Goal: Information Seeking & Learning: Learn about a topic

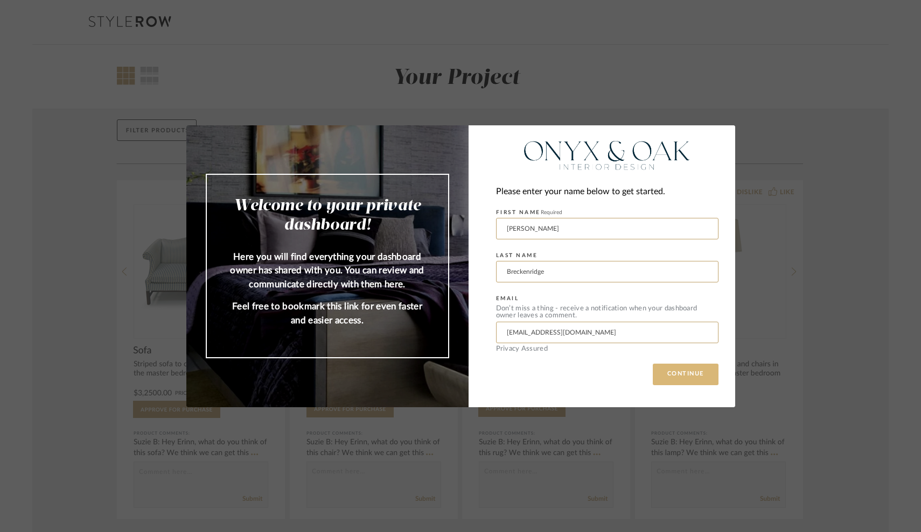
click at [683, 372] on button "CONTINUE" at bounding box center [685, 375] width 66 height 22
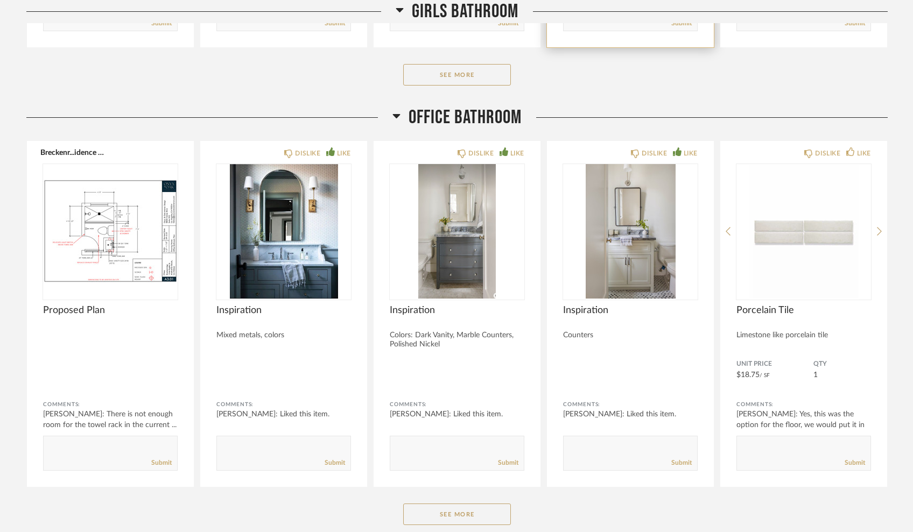
scroll to position [923, 0]
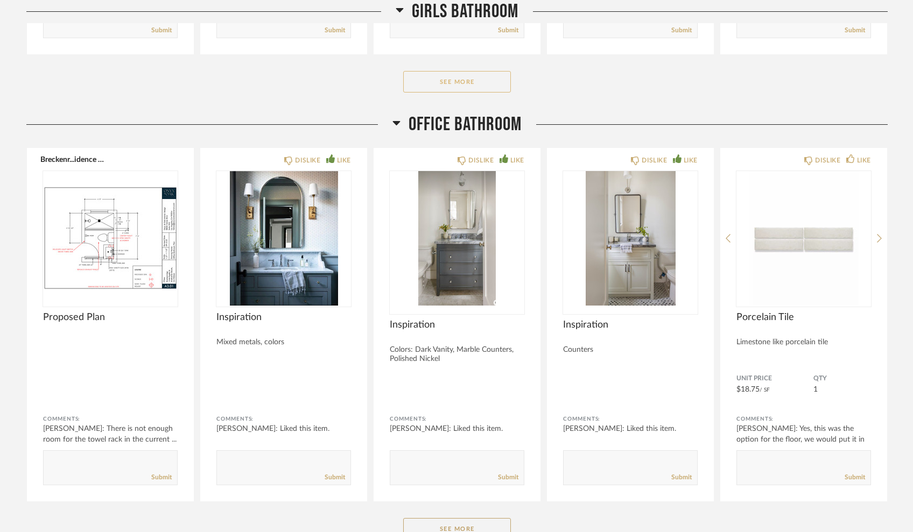
click at [444, 74] on button "See More" at bounding box center [457, 82] width 108 height 22
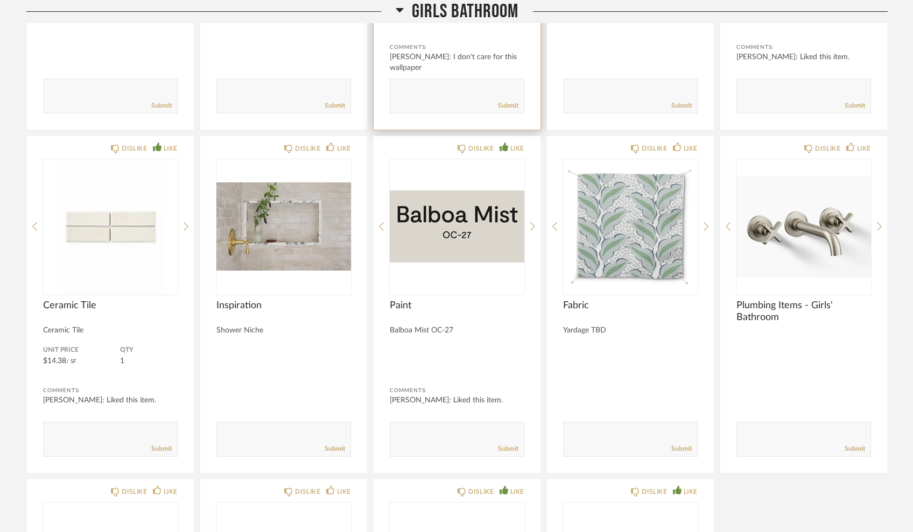
scroll to position [1224, 0]
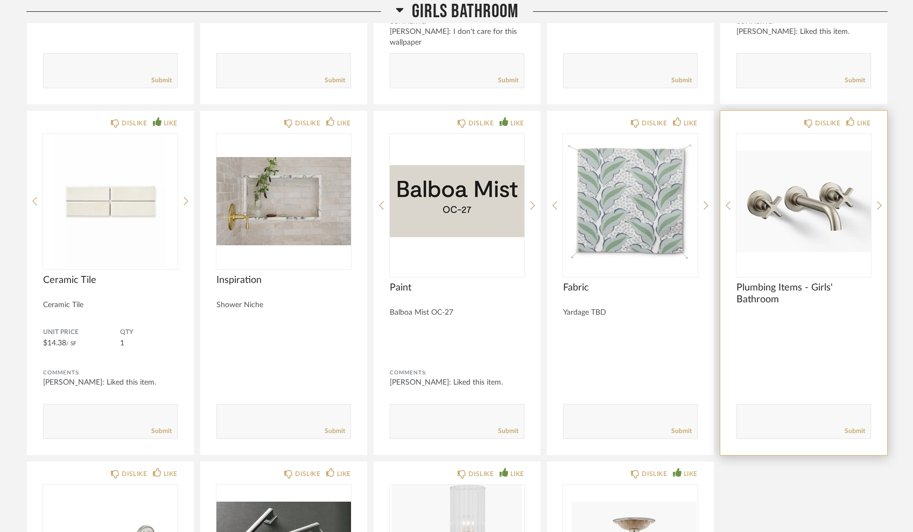
click at [811, 209] on img "0" at bounding box center [803, 201] width 135 height 135
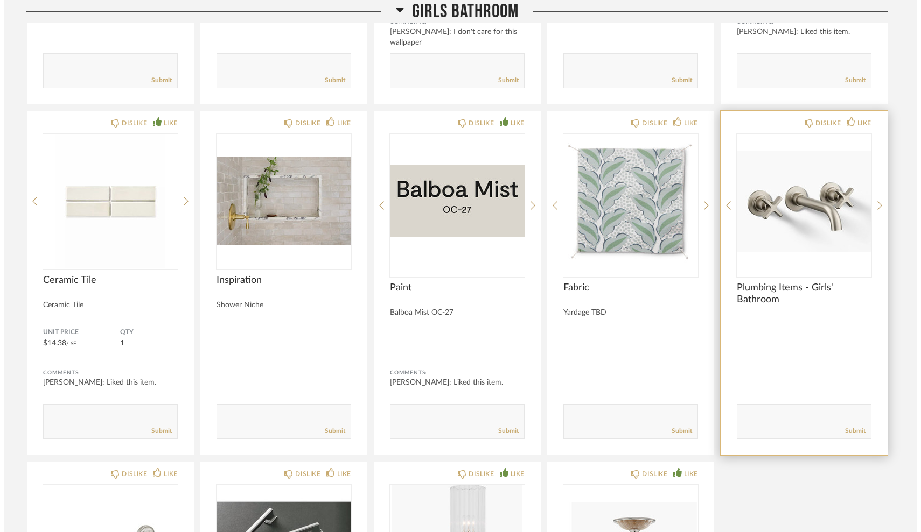
scroll to position [0, 0]
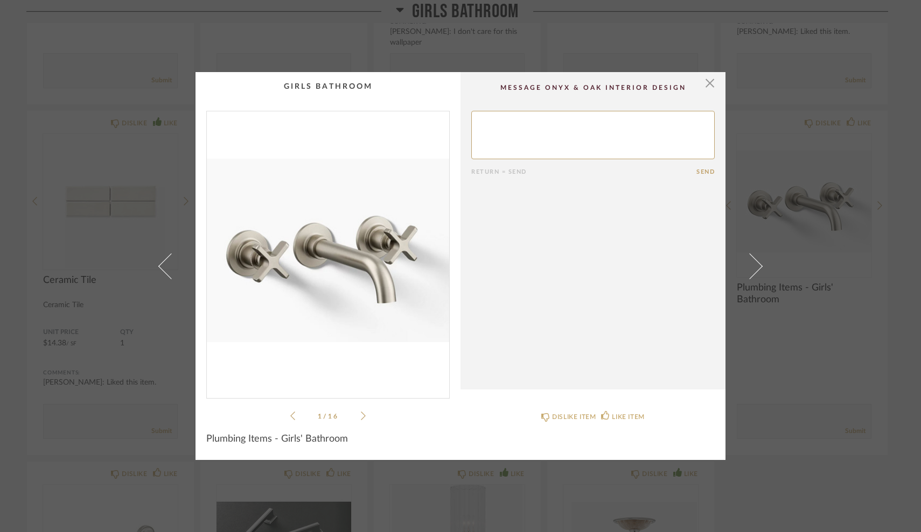
click at [361, 416] on icon at bounding box center [363, 416] width 5 height 10
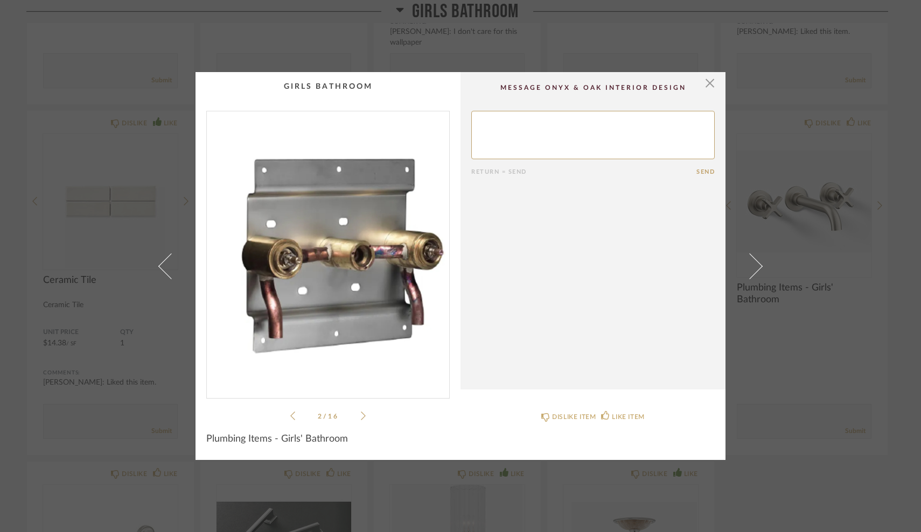
click at [361, 416] on icon at bounding box center [363, 416] width 5 height 10
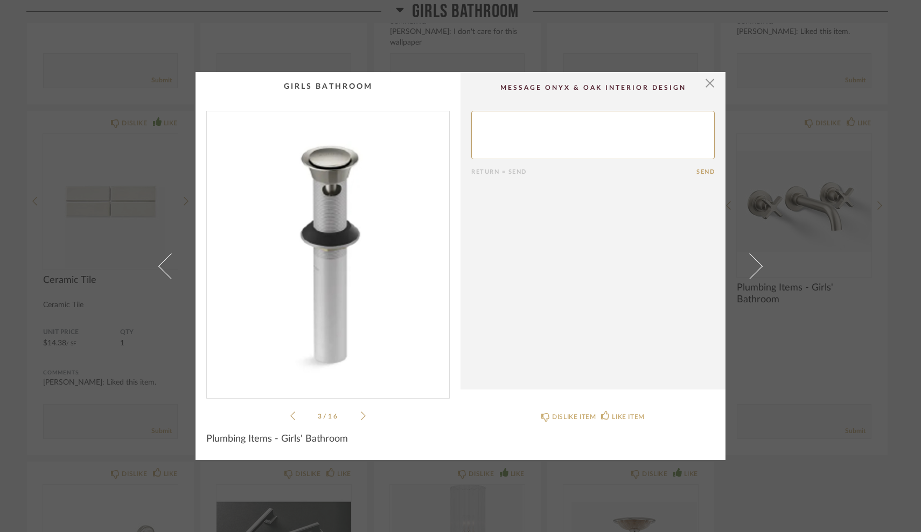
click at [361, 416] on icon at bounding box center [363, 416] width 5 height 10
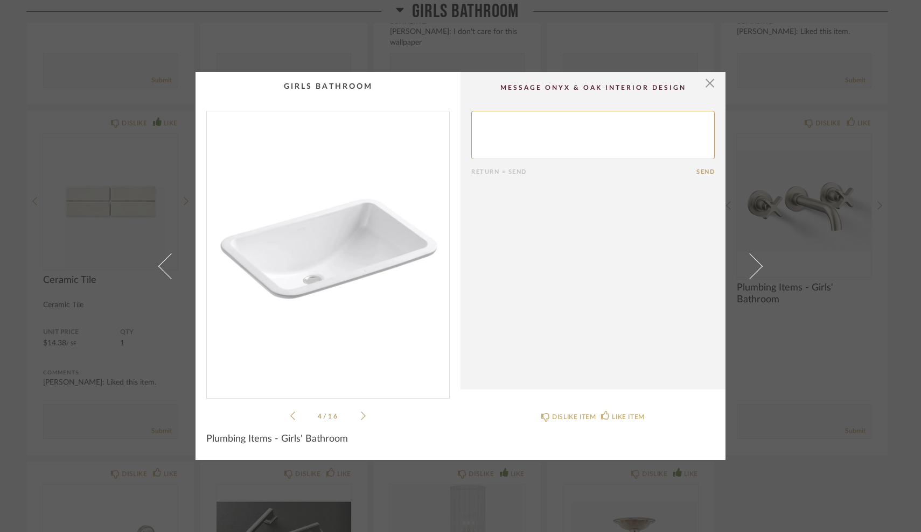
click at [361, 416] on icon at bounding box center [363, 416] width 5 height 10
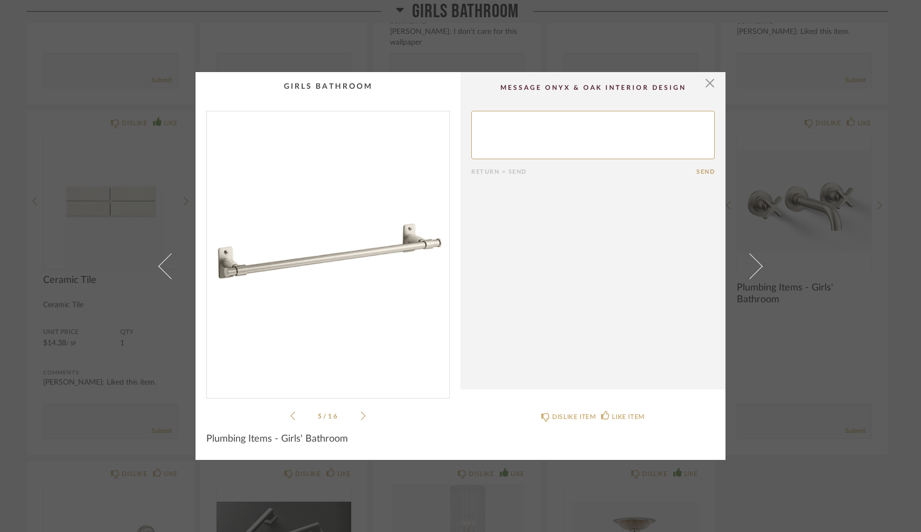
click at [361, 416] on icon at bounding box center [363, 416] width 5 height 10
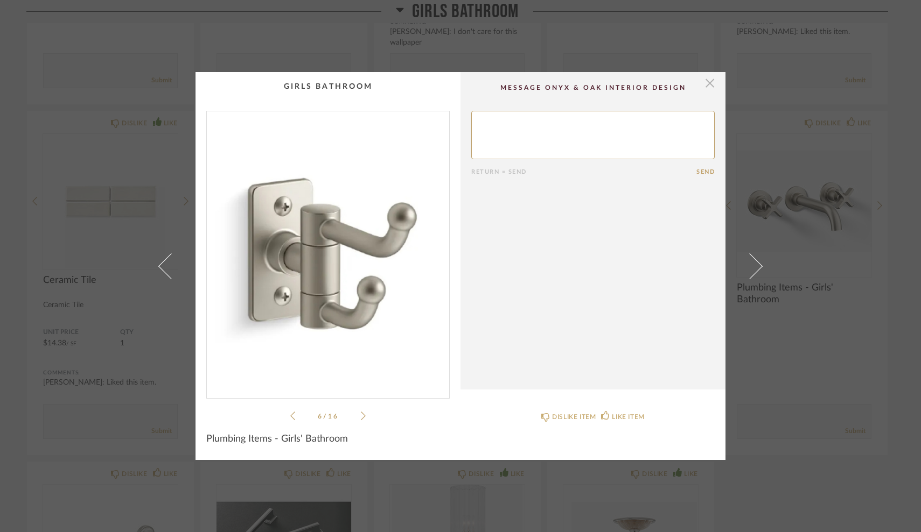
click at [707, 82] on span "button" at bounding box center [710, 83] width 22 height 22
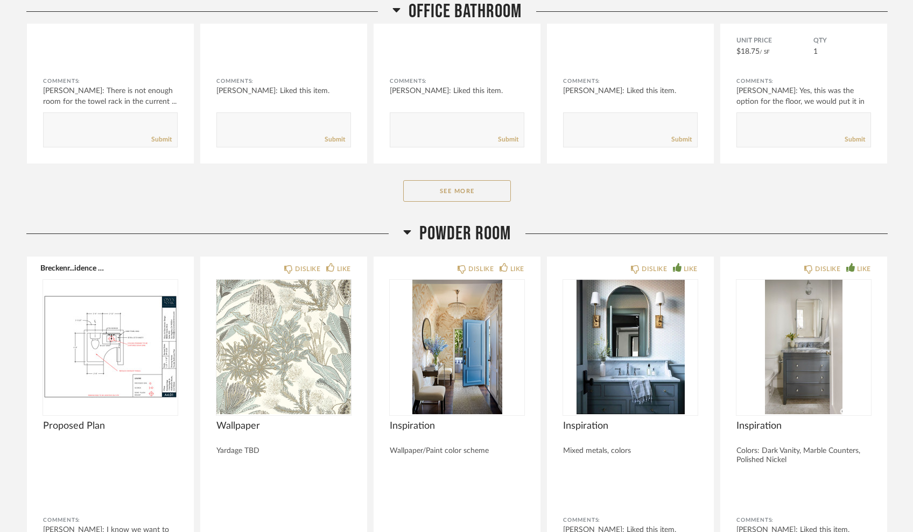
scroll to position [2406, 0]
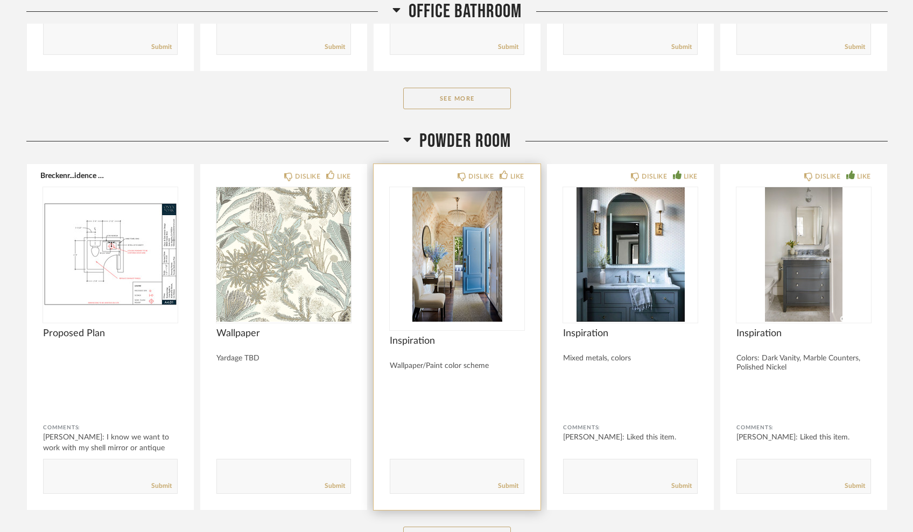
click at [452, 269] on img "0" at bounding box center [457, 254] width 135 height 135
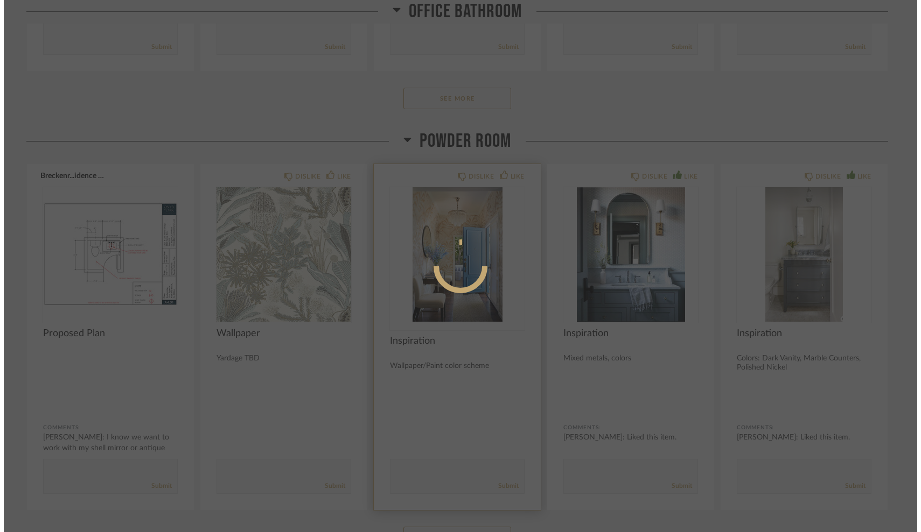
scroll to position [0, 0]
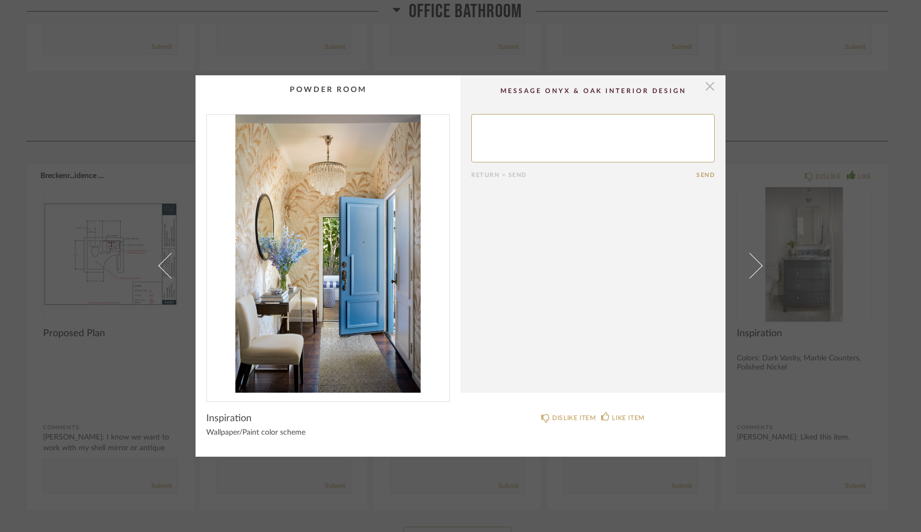
click at [701, 92] on span "button" at bounding box center [710, 86] width 22 height 22
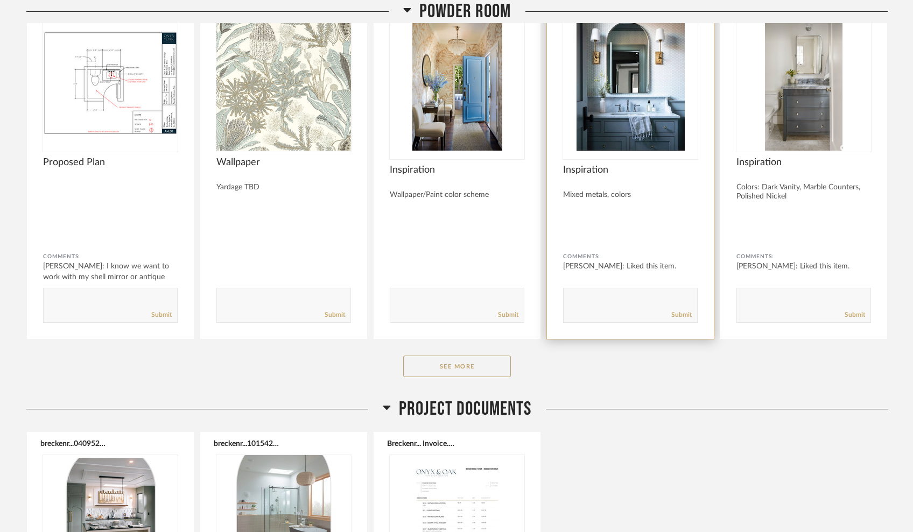
scroll to position [2581, 0]
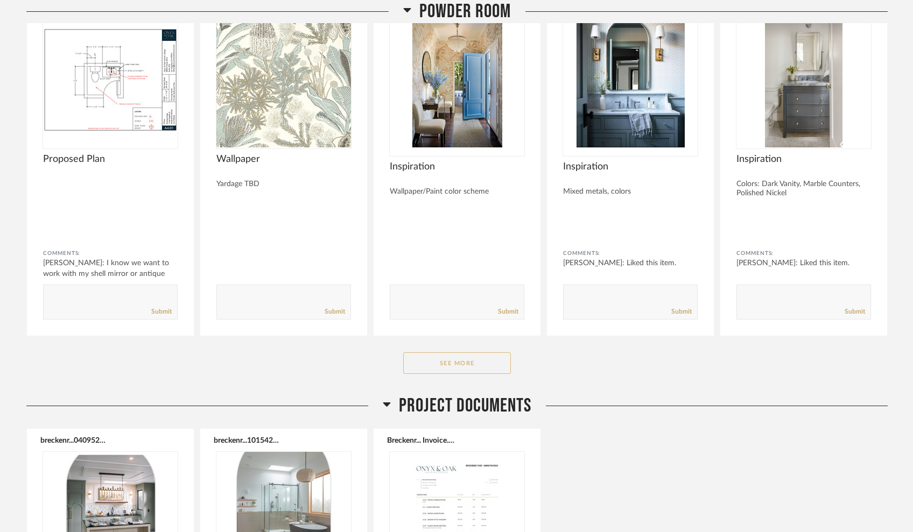
click at [466, 360] on button "See More" at bounding box center [457, 364] width 108 height 22
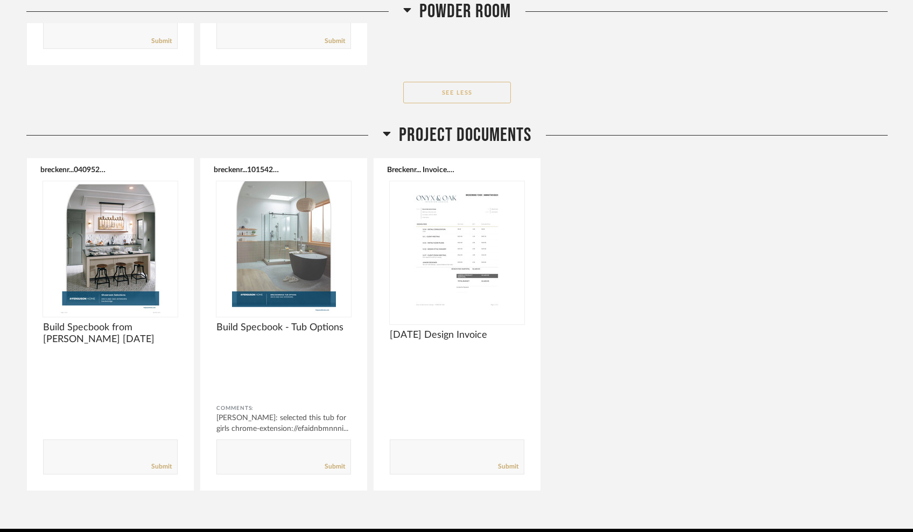
scroll to position [3912, 0]
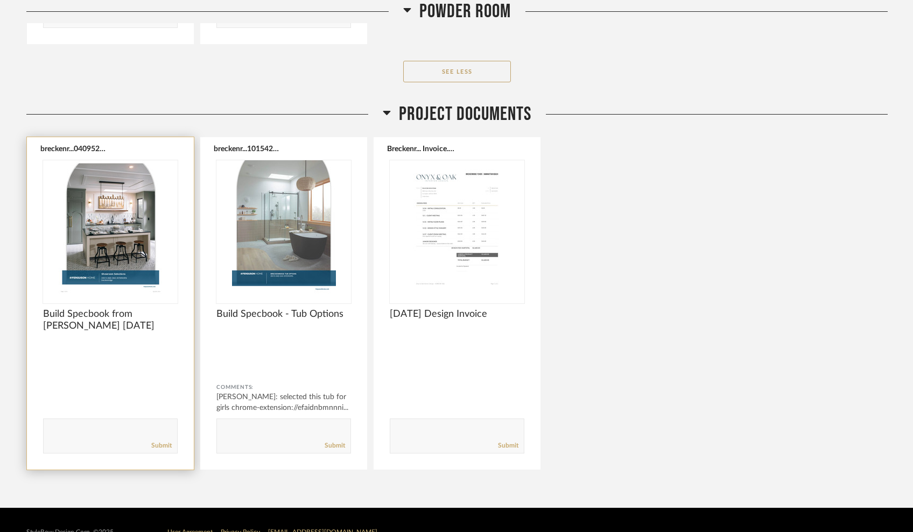
click at [128, 234] on img "0" at bounding box center [110, 227] width 135 height 135
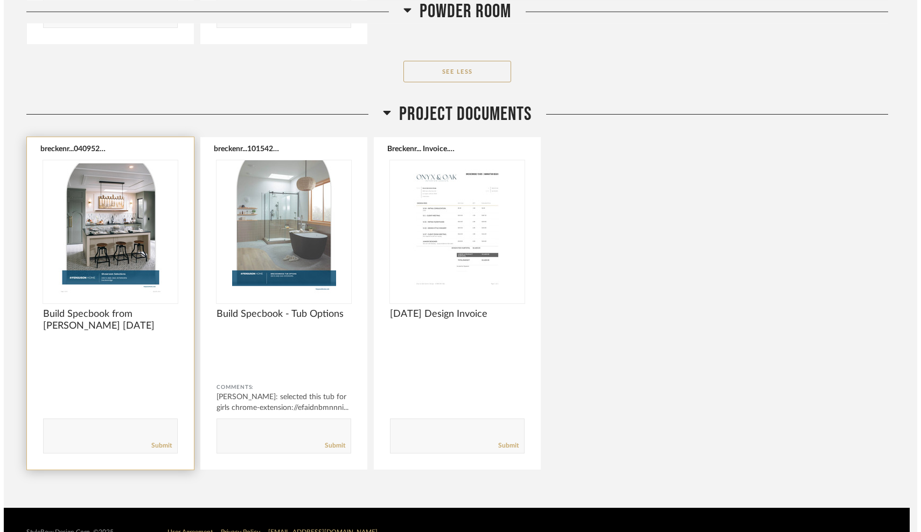
scroll to position [0, 0]
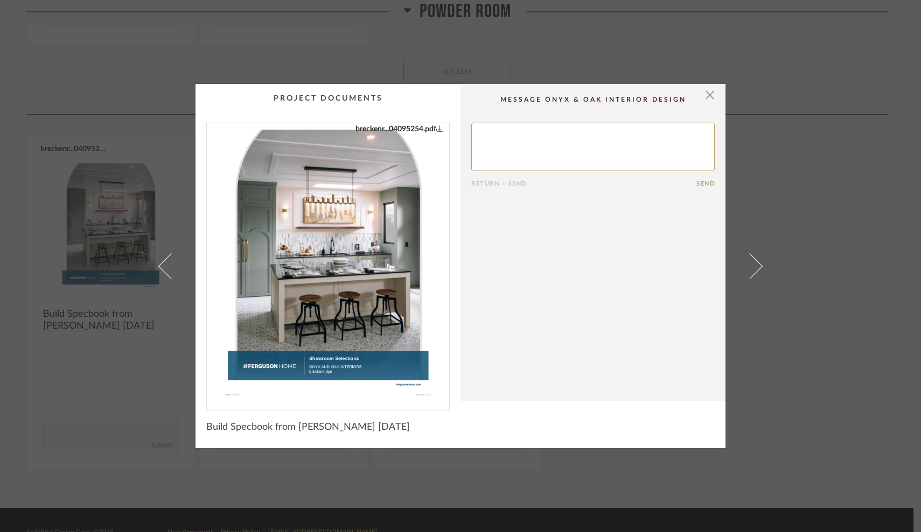
click at [366, 235] on img "0" at bounding box center [327, 262] width 215 height 278
click at [699, 99] on span "button" at bounding box center [710, 95] width 22 height 22
